Goal: Information Seeking & Learning: Learn about a topic

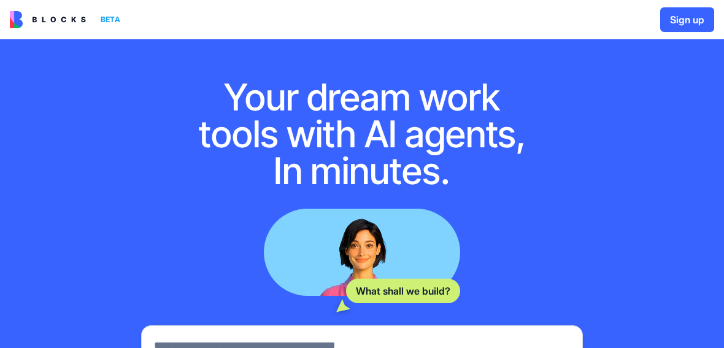
scroll to position [4, 0]
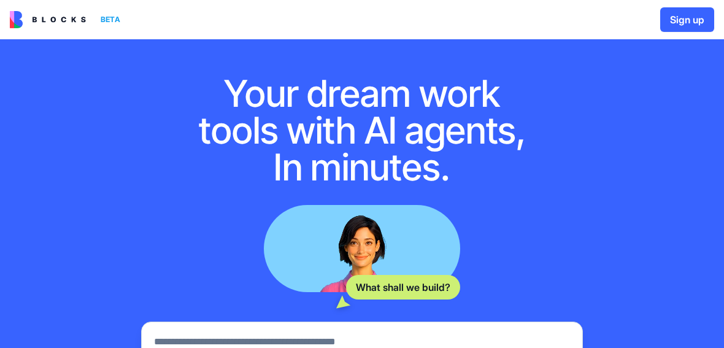
click at [104, 19] on div "BETA" at bounding box center [110, 19] width 29 height 17
click at [104, 21] on div "BETA" at bounding box center [110, 19] width 29 height 17
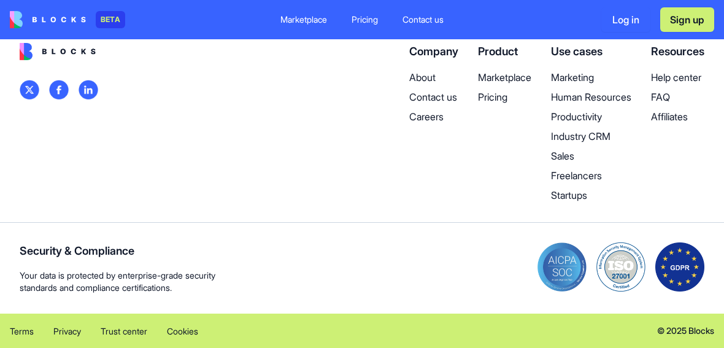
scroll to position [5705, 0]
click at [495, 104] on p "Pricing" at bounding box center [504, 97] width 53 height 15
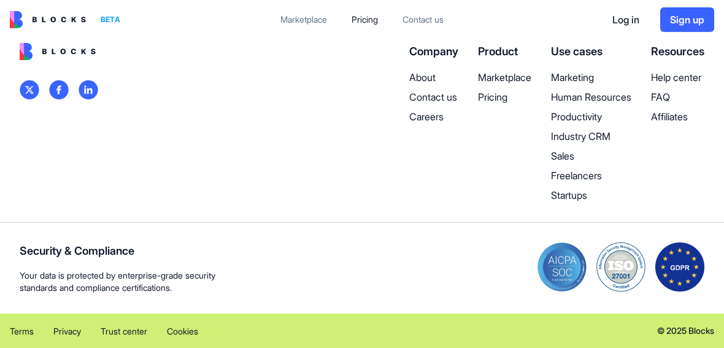
scroll to position [1050, 0]
click at [595, 137] on p "Industry CRM" at bounding box center [591, 136] width 80 height 15
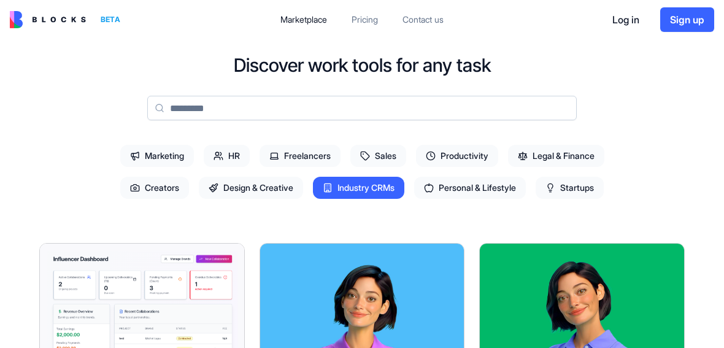
click at [581, 140] on div "Marketing HR Freelancers Sales Productivity Legal & Finance Creators Design & C…" at bounding box center [361, 172] width 549 height 64
